Goal: Information Seeking & Learning: Check status

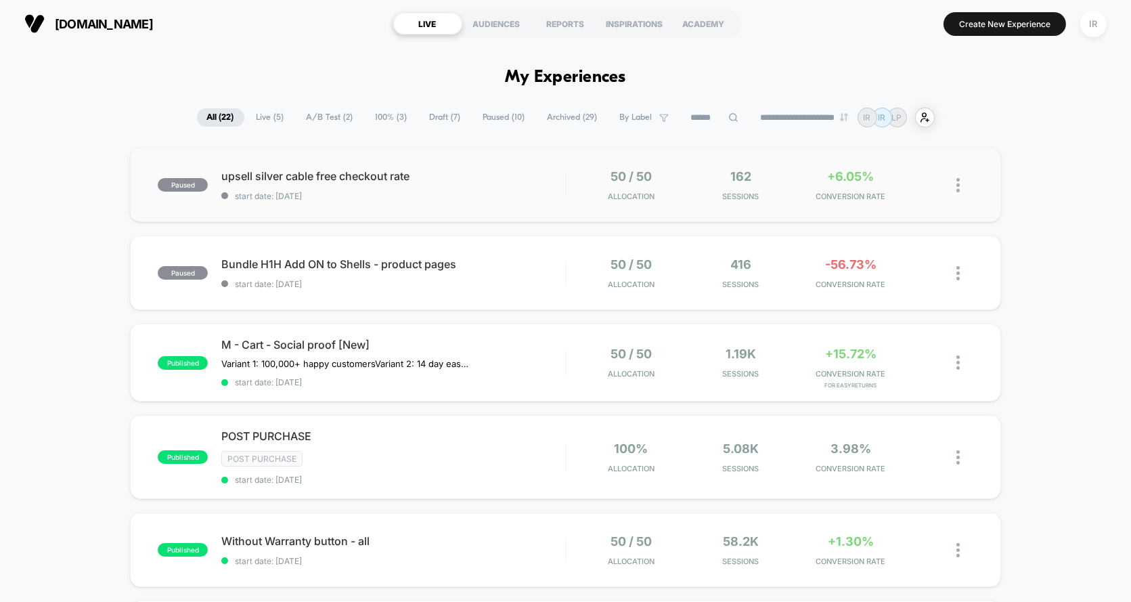
click at [551, 207] on div "paused upsell silver cable free checkout rate start date: [DATE] 50 / 50 Alloca…" at bounding box center [565, 185] width 871 height 74
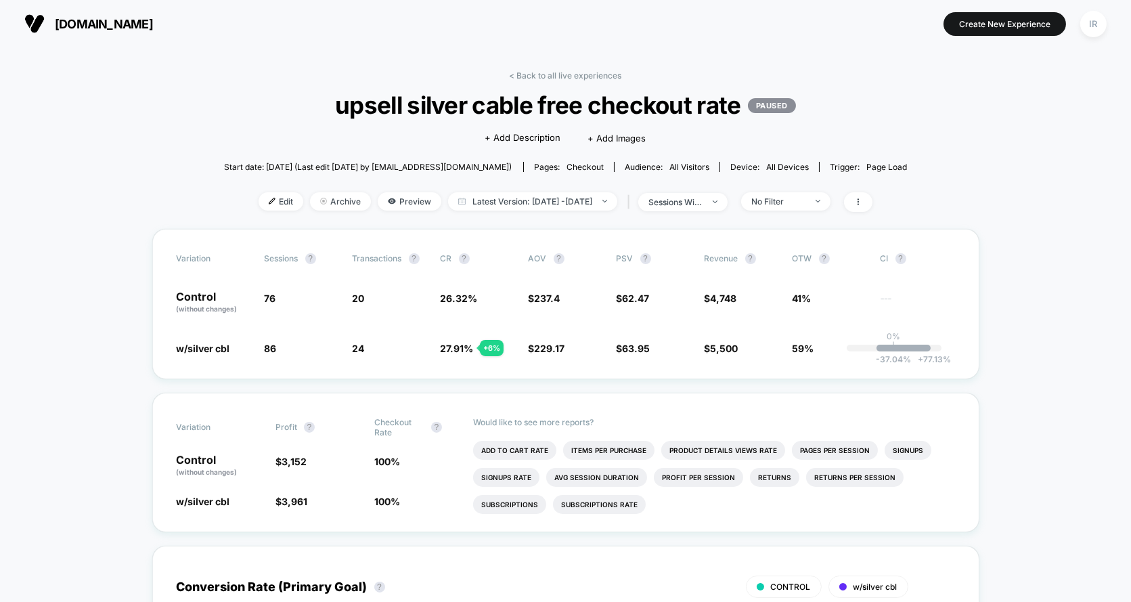
scroll to position [17, 0]
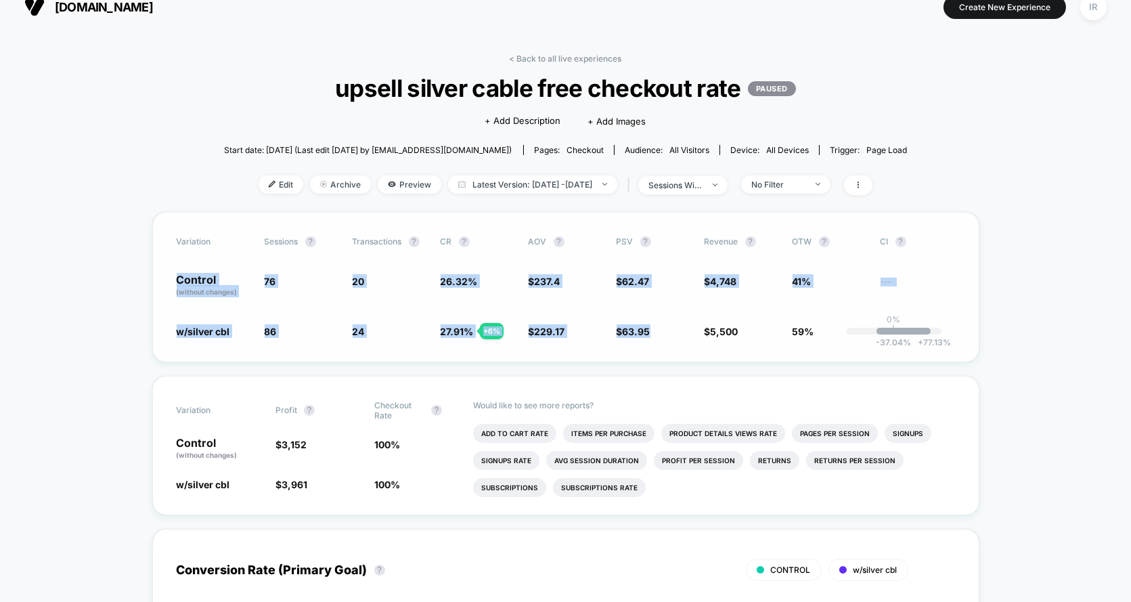
drag, startPoint x: 173, startPoint y: 276, endPoint x: 782, endPoint y: 316, distance: 610.5
click at [782, 316] on div "Variation Sessions ? Transactions ? CR ? AOV ? PSV ? Revenue ? OTW ? CI ? Contr…" at bounding box center [565, 287] width 827 height 150
drag, startPoint x: 828, startPoint y: 334, endPoint x: 79, endPoint y: 290, distance: 750.6
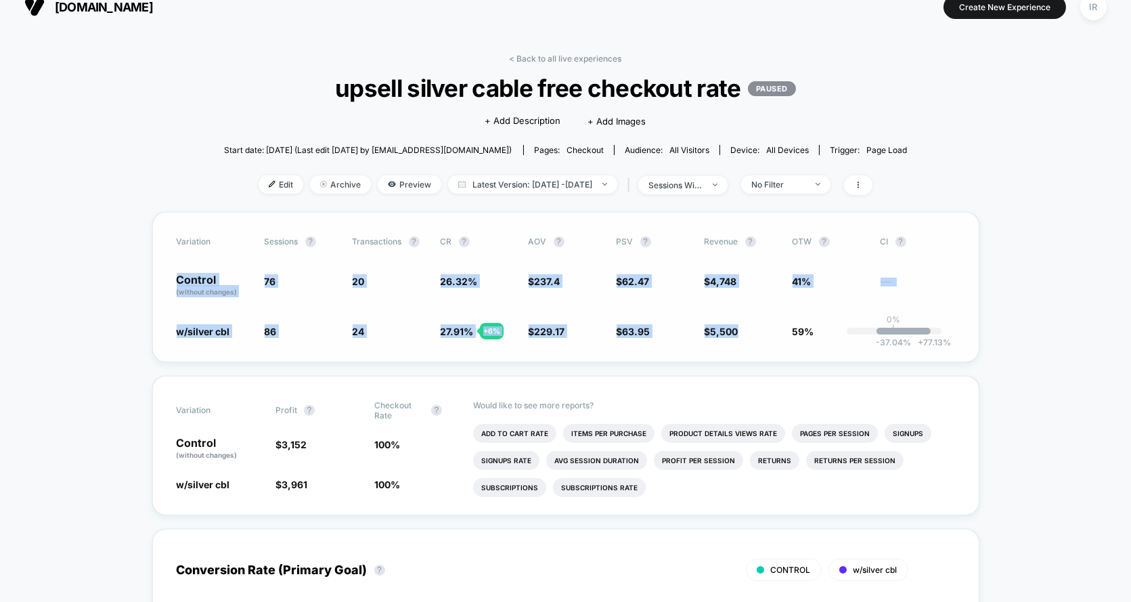
drag, startPoint x: 179, startPoint y: 274, endPoint x: 859, endPoint y: 317, distance: 680.9
click at [859, 317] on div "Variation Sessions ? Transactions ? CR ? AOV ? PSV ? Revenue ? OTW ? CI ? Contr…" at bounding box center [565, 287] width 827 height 150
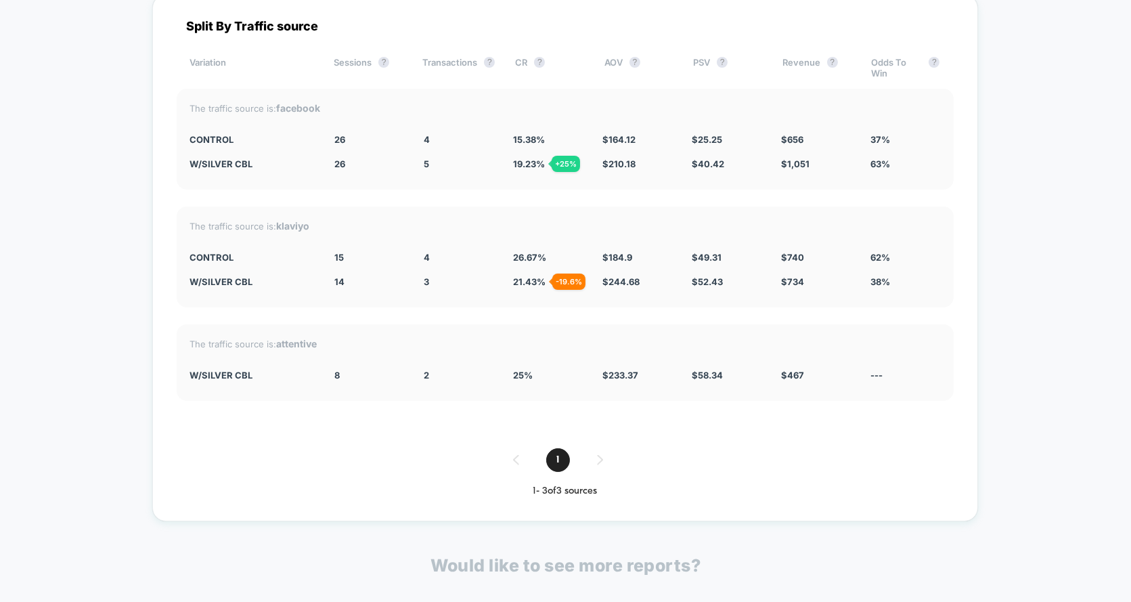
scroll to position [2934, 0]
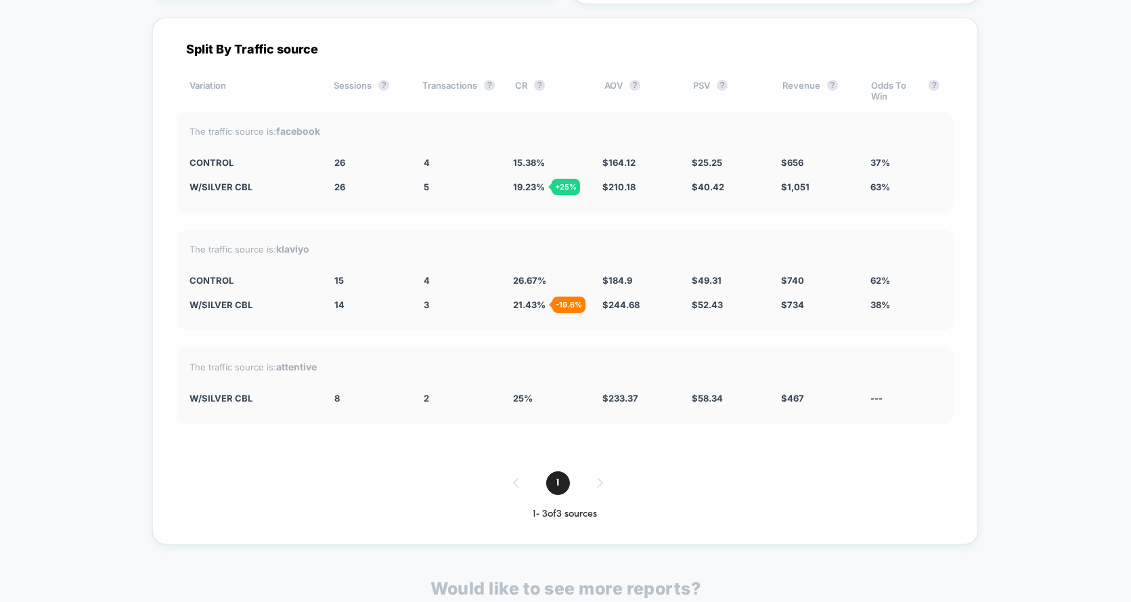
drag, startPoint x: 231, startPoint y: 167, endPoint x: 841, endPoint y: 338, distance: 633.3
click at [843, 338] on div "Split By Traffic source Variation Sessions ? Transactions ? CR ? AOV ? PSV ? Re…" at bounding box center [565, 281] width 826 height 527
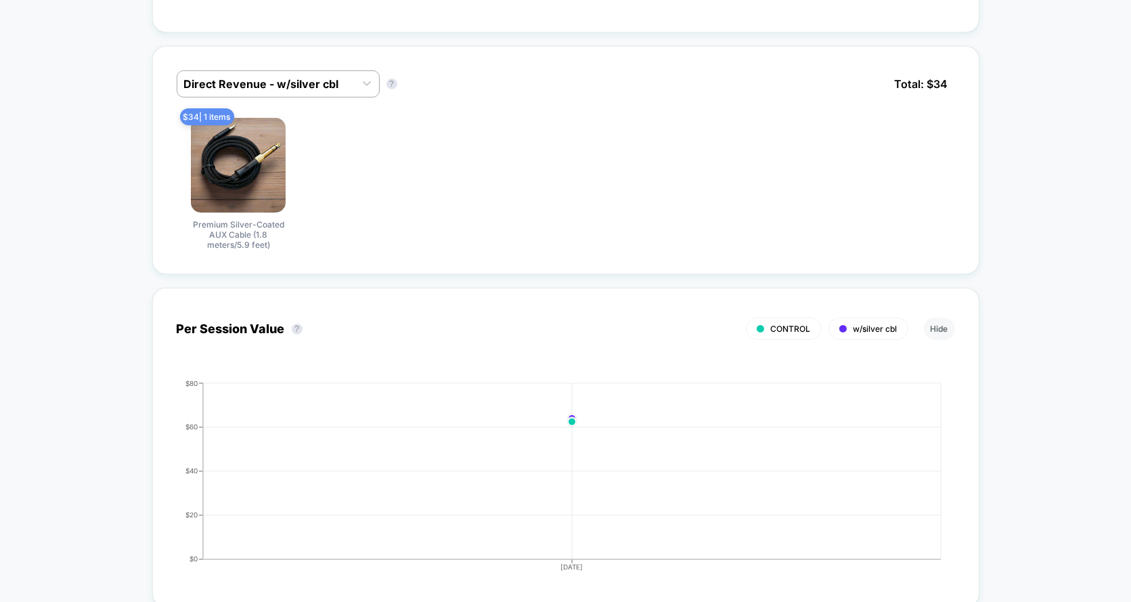
scroll to position [0, 0]
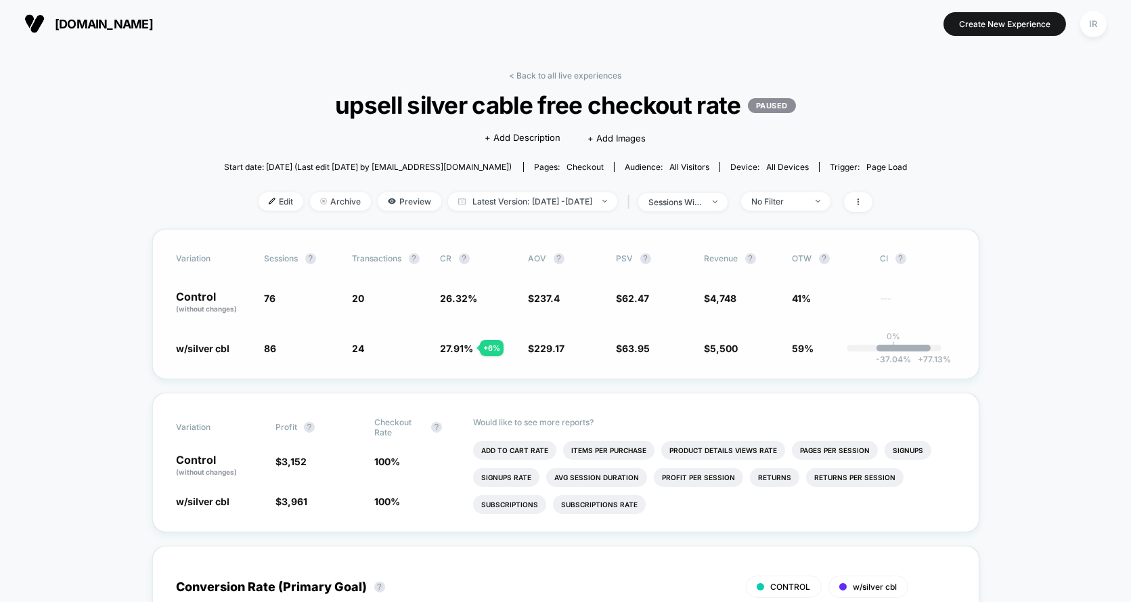
click at [818, 349] on span "59%" at bounding box center [830, 348] width 74 height 14
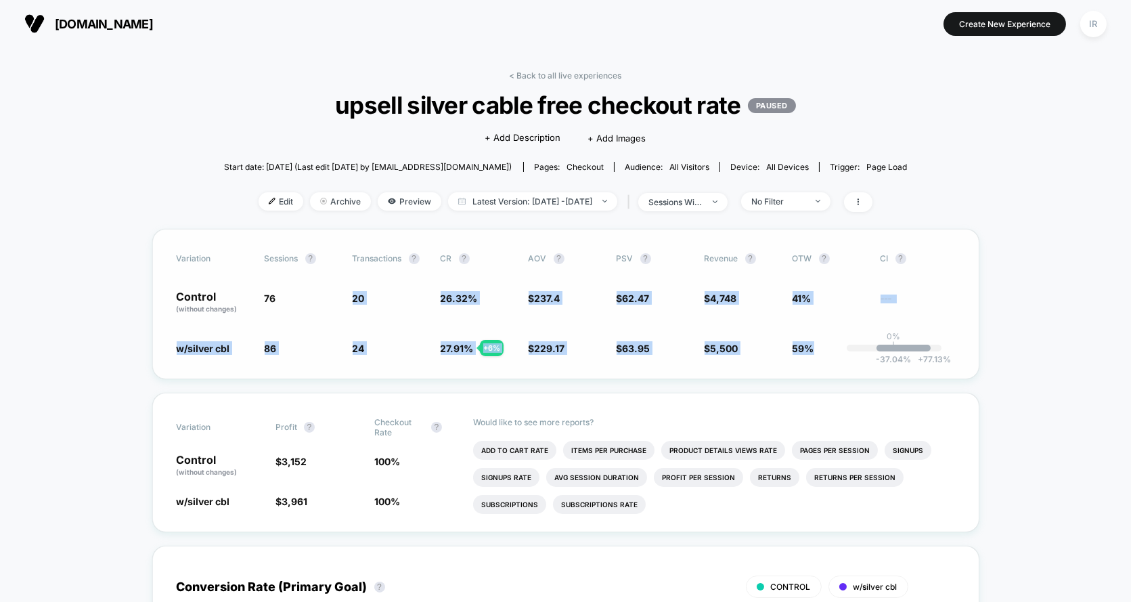
drag, startPoint x: 817, startPoint y: 348, endPoint x: 301, endPoint y: 301, distance: 518.6
click at [299, 301] on div "Variation Sessions ? Transactions ? CR ? AOV ? PSV ? Revenue ? OTW ? CI ? Contr…" at bounding box center [565, 304] width 827 height 150
click at [301, 301] on span "76" at bounding box center [302, 302] width 74 height 23
drag, startPoint x: 301, startPoint y: 301, endPoint x: 877, endPoint y: 368, distance: 580.6
click at [879, 368] on div "Variation Sessions ? Transactions ? CR ? AOV ? PSV ? Revenue ? OTW ? CI ? Contr…" at bounding box center [565, 304] width 827 height 150
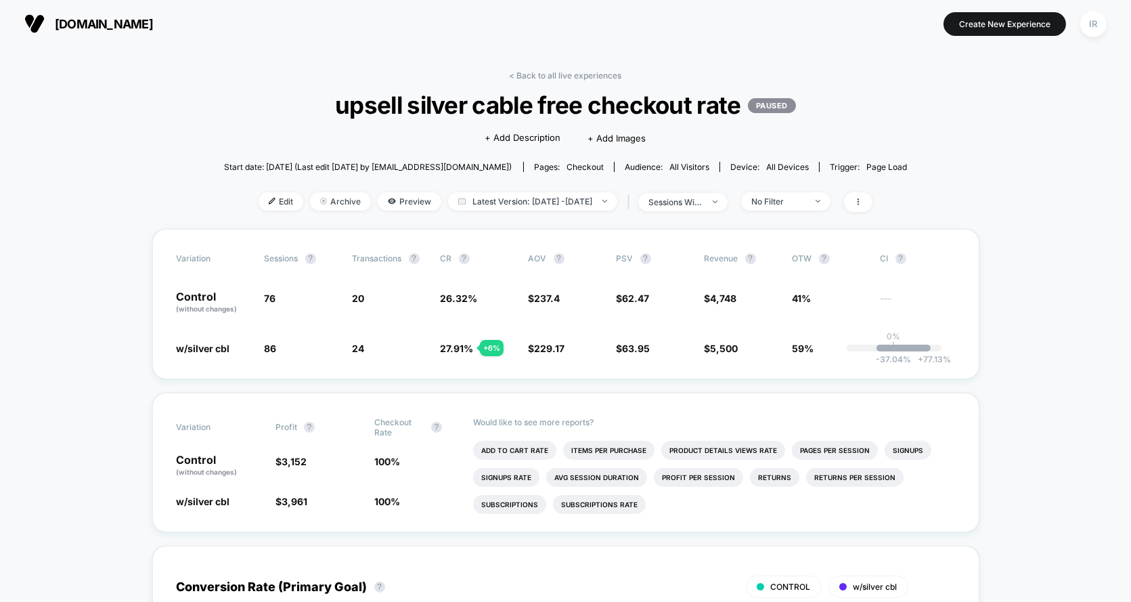
click at [602, 80] on link "< Back to all live experiences" at bounding box center [566, 75] width 112 height 10
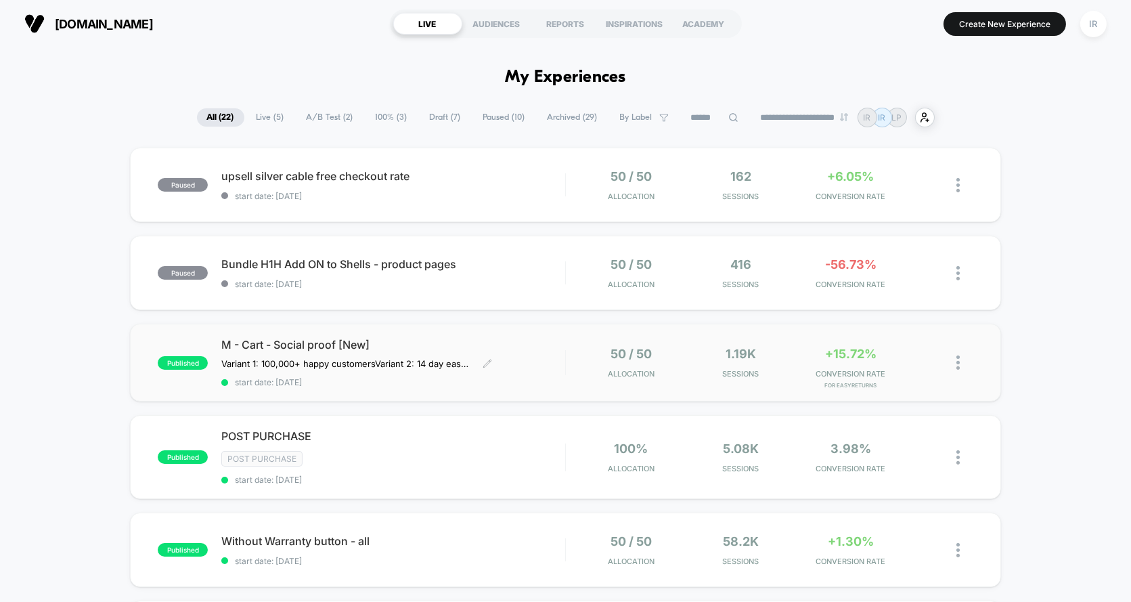
click at [531, 386] on span "start date: [DATE]" at bounding box center [393, 382] width 344 height 10
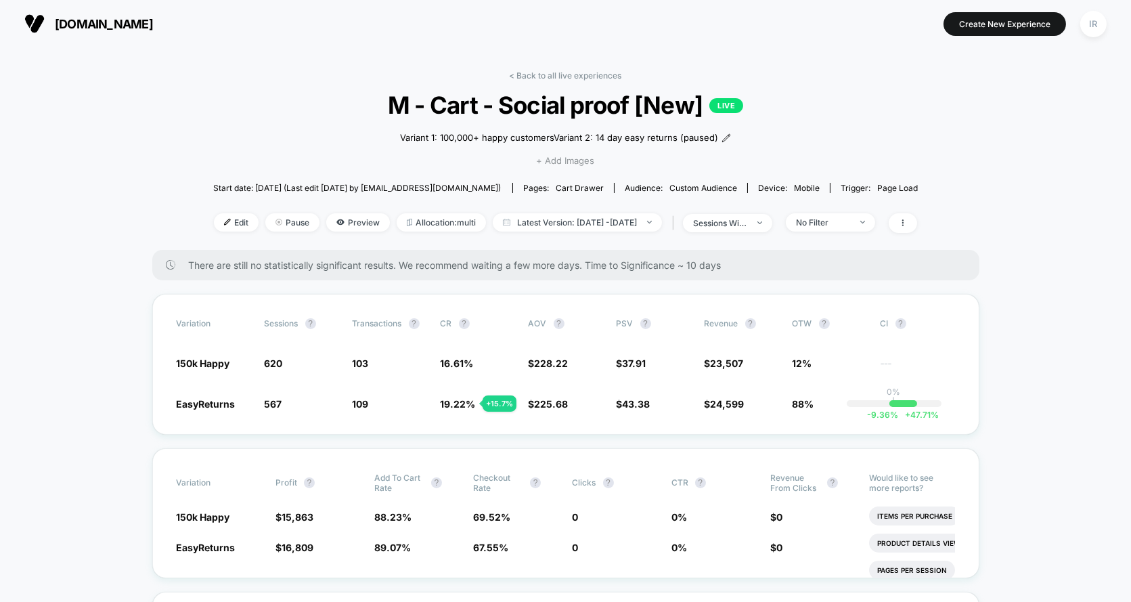
click at [560, 80] on div "< Back to all live experiences M - Cart - Social proof [New] LIVE Variant 1: 10…" at bounding box center [565, 159] width 705 height 179
click at [560, 79] on link "< Back to all live experiences" at bounding box center [566, 75] width 112 height 10
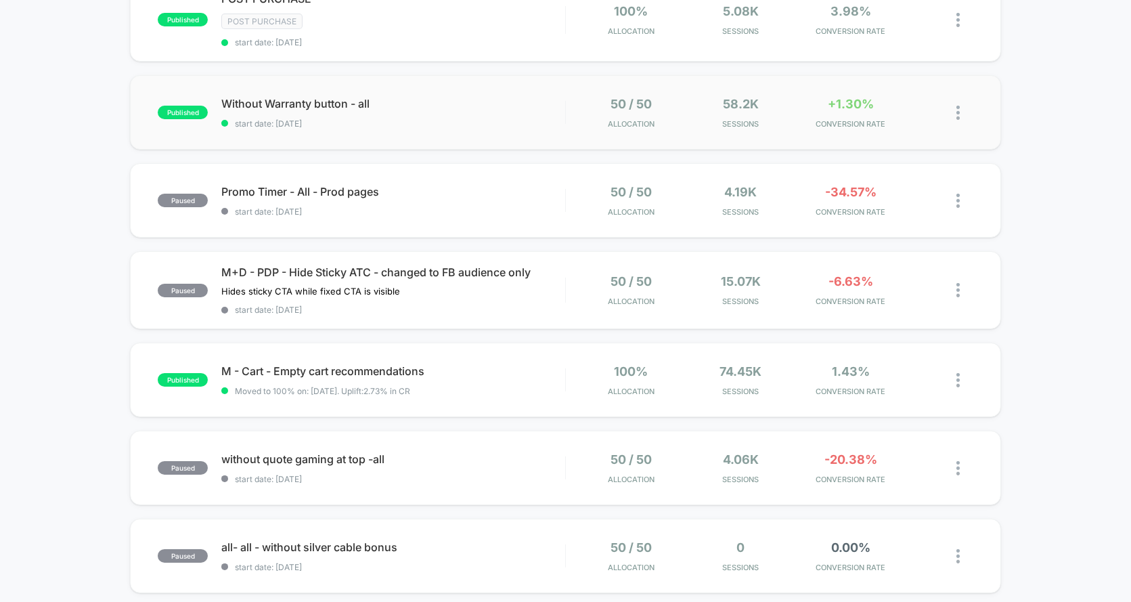
scroll to position [456, 0]
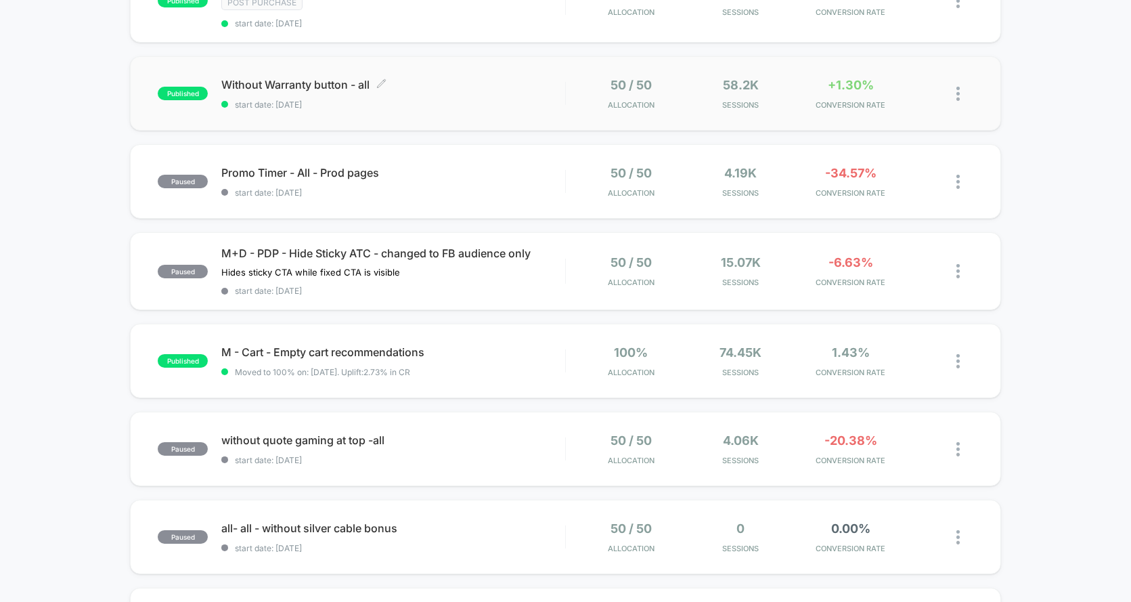
click at [500, 87] on span "Without Warranty button - all Click to edit experience details" at bounding box center [393, 85] width 344 height 14
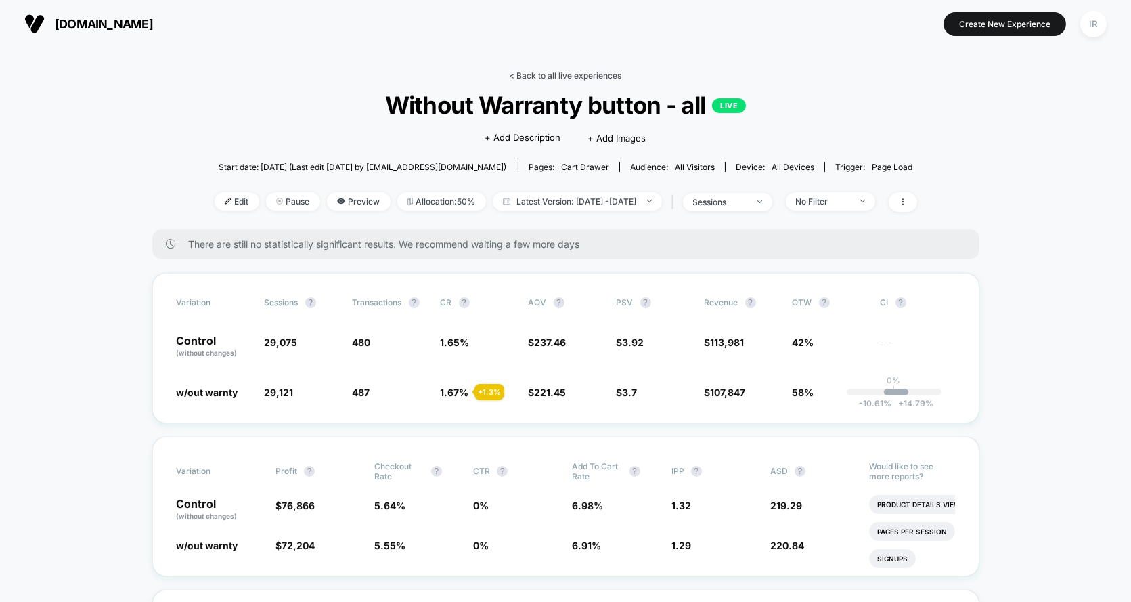
click at [535, 70] on link "< Back to all live experiences" at bounding box center [566, 75] width 112 height 10
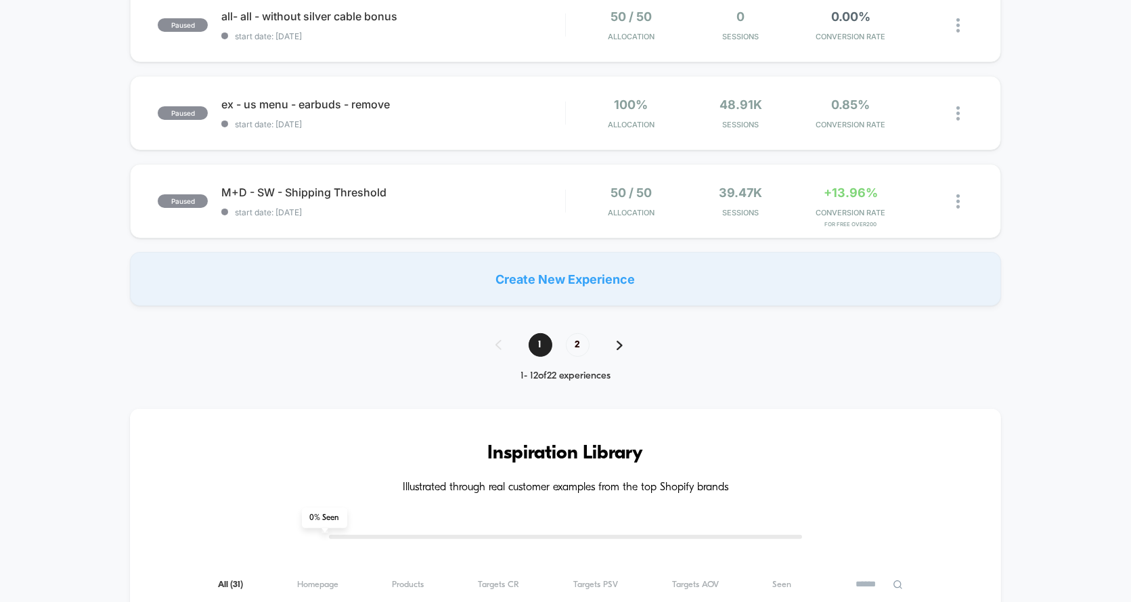
scroll to position [1208, 0]
